Goal: Task Accomplishment & Management: Manage account settings

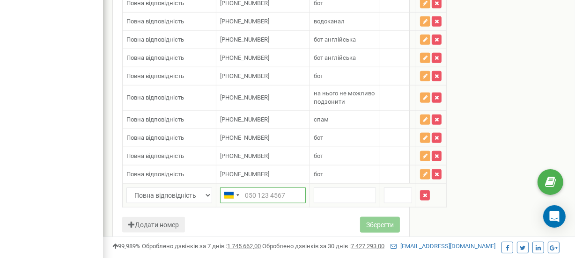
click at [253, 188] on input "text" at bounding box center [263, 196] width 86 height 16
paste input "380443318062"
type input "[PHONE_NUMBER]"
click at [325, 189] on input "text" at bounding box center [345, 196] width 62 height 16
type input "бот"
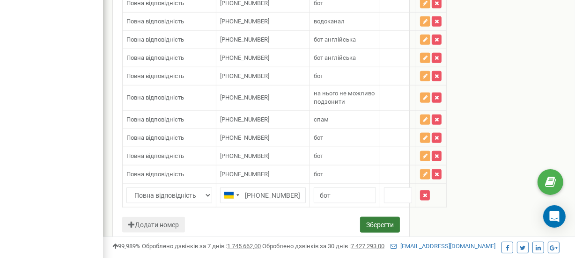
click at [373, 217] on button "Зберегти" at bounding box center [380, 225] width 40 height 16
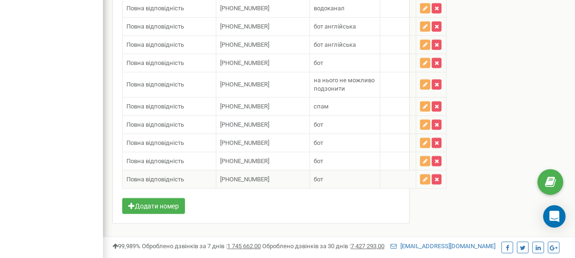
scroll to position [976, 0]
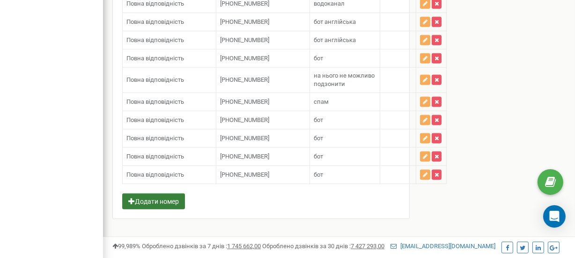
click at [161, 197] on button "Додати номер" at bounding box center [153, 202] width 63 height 16
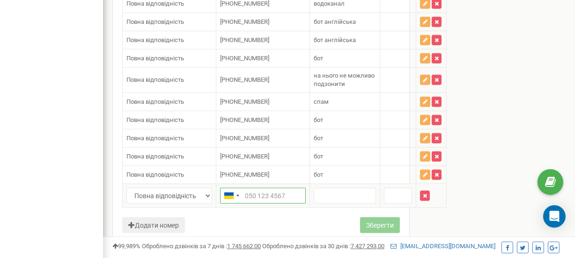
click at [256, 189] on input "text" at bounding box center [263, 196] width 86 height 16
paste input "380443234332"
type input "+380443234332"
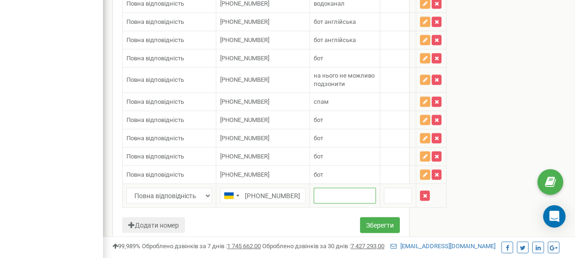
click at [328, 188] on input "text" at bounding box center [345, 196] width 62 height 16
type input "бот"
click at [375, 218] on button "Зберегти" at bounding box center [380, 226] width 40 height 16
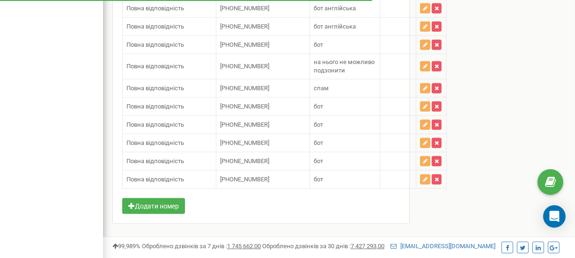
scroll to position [994, 0]
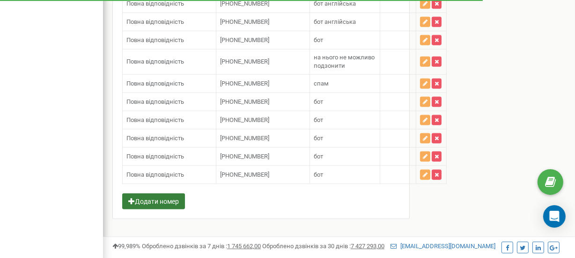
click at [169, 194] on button "Додати номер" at bounding box center [153, 202] width 63 height 16
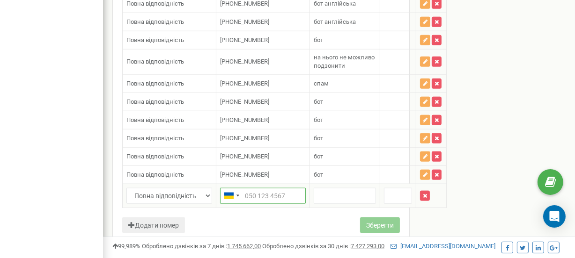
click at [255, 188] on input "text" at bounding box center [263, 196] width 86 height 16
paste input "380443234247"
type input "+380443234247"
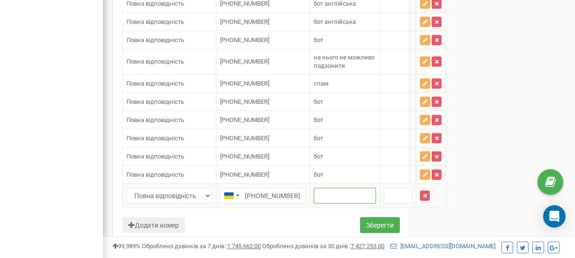
click at [335, 189] on input "text" at bounding box center [345, 196] width 62 height 16
type input "бот"
click at [377, 220] on button "Зберегти" at bounding box center [380, 226] width 40 height 16
